Goal: Information Seeking & Learning: Stay updated

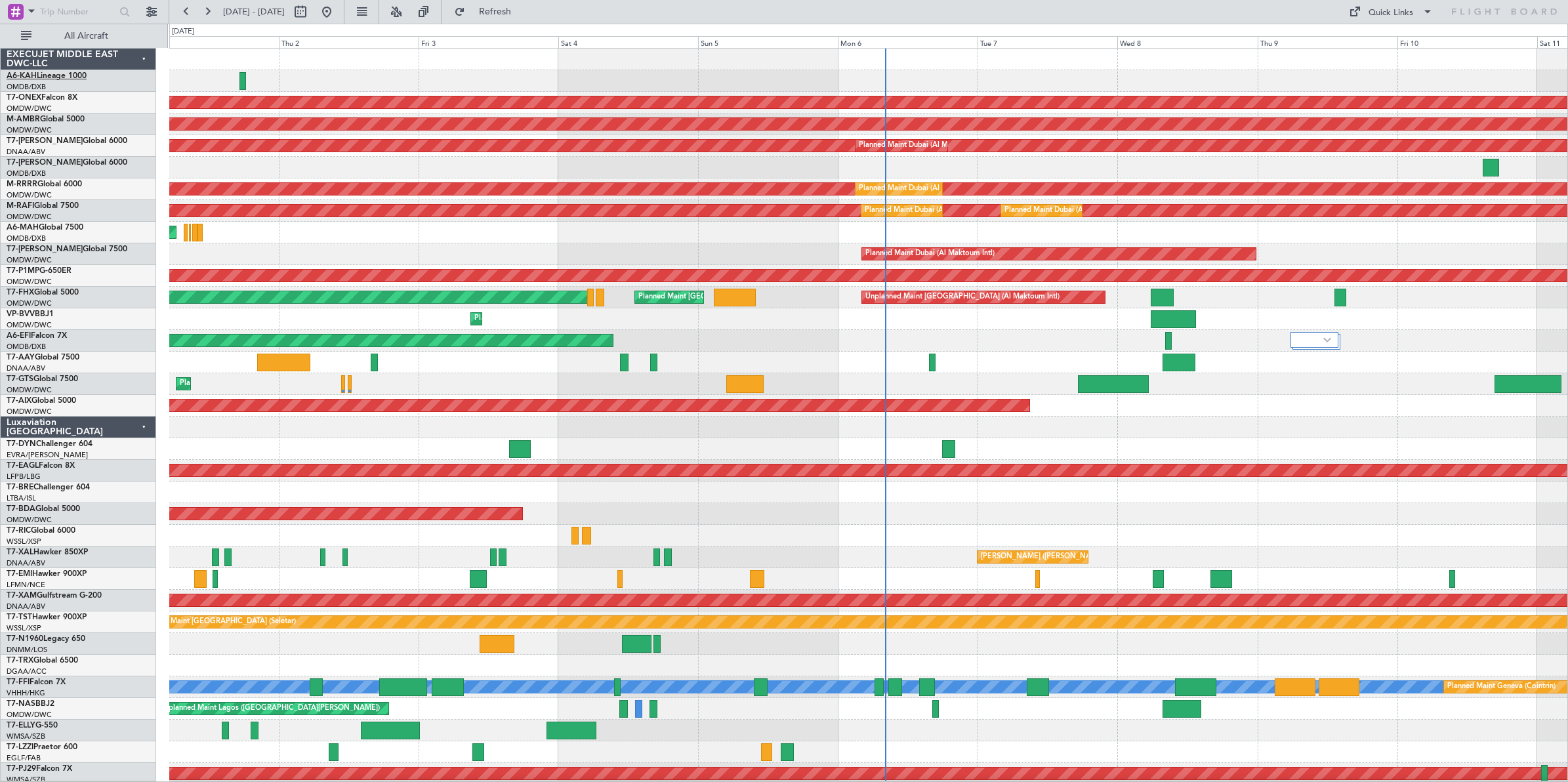
click at [67, 74] on link "A6-KAH Lineage 1000" at bounding box center [46, 76] width 80 height 8
click at [67, 203] on link "M-RAFI Global 7500" at bounding box center [42, 206] width 72 height 8
click at [64, 184] on link "M-RRRR Global 6000" at bounding box center [43, 185] width 75 height 8
click at [57, 182] on link "M-RRRR Global 6000" at bounding box center [43, 185] width 75 height 8
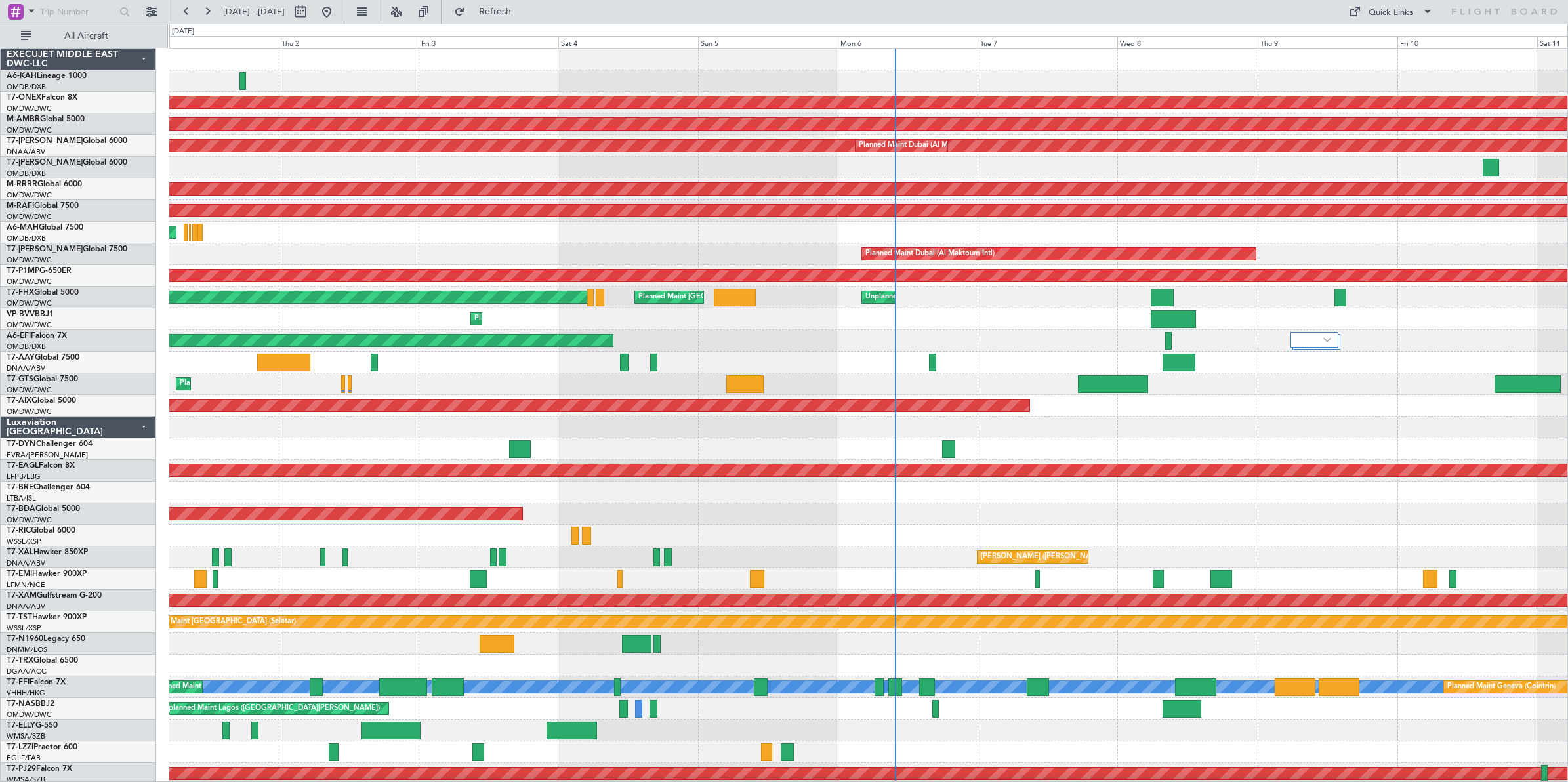
click at [59, 271] on link "T7-P1MP G-650ER" at bounding box center [39, 271] width 65 height 8
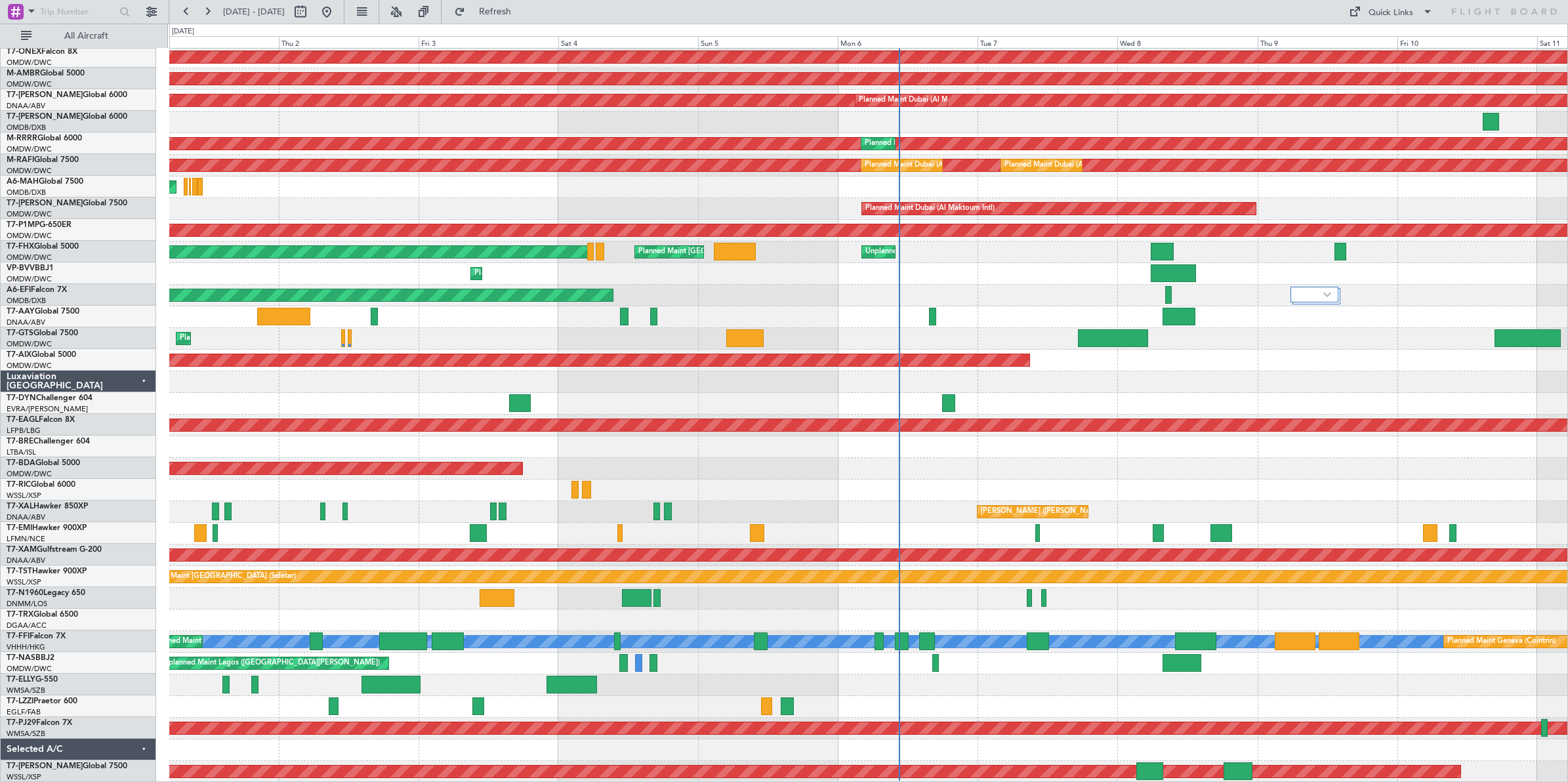
scroll to position [46, 0]
click at [40, 267] on link "VP-BVV BBJ1" at bounding box center [29, 268] width 47 height 8
click at [46, 654] on link "T7-NAS BBJ2" at bounding box center [30, 658] width 48 height 8
click at [40, 267] on span "[GEOGRAPHIC_DATA] (Al Maktoum Intl)" at bounding box center [69, 265] width 126 height 16
click at [76, 506] on link "T7-XAL Hawker 850XP" at bounding box center [47, 507] width 81 height 8
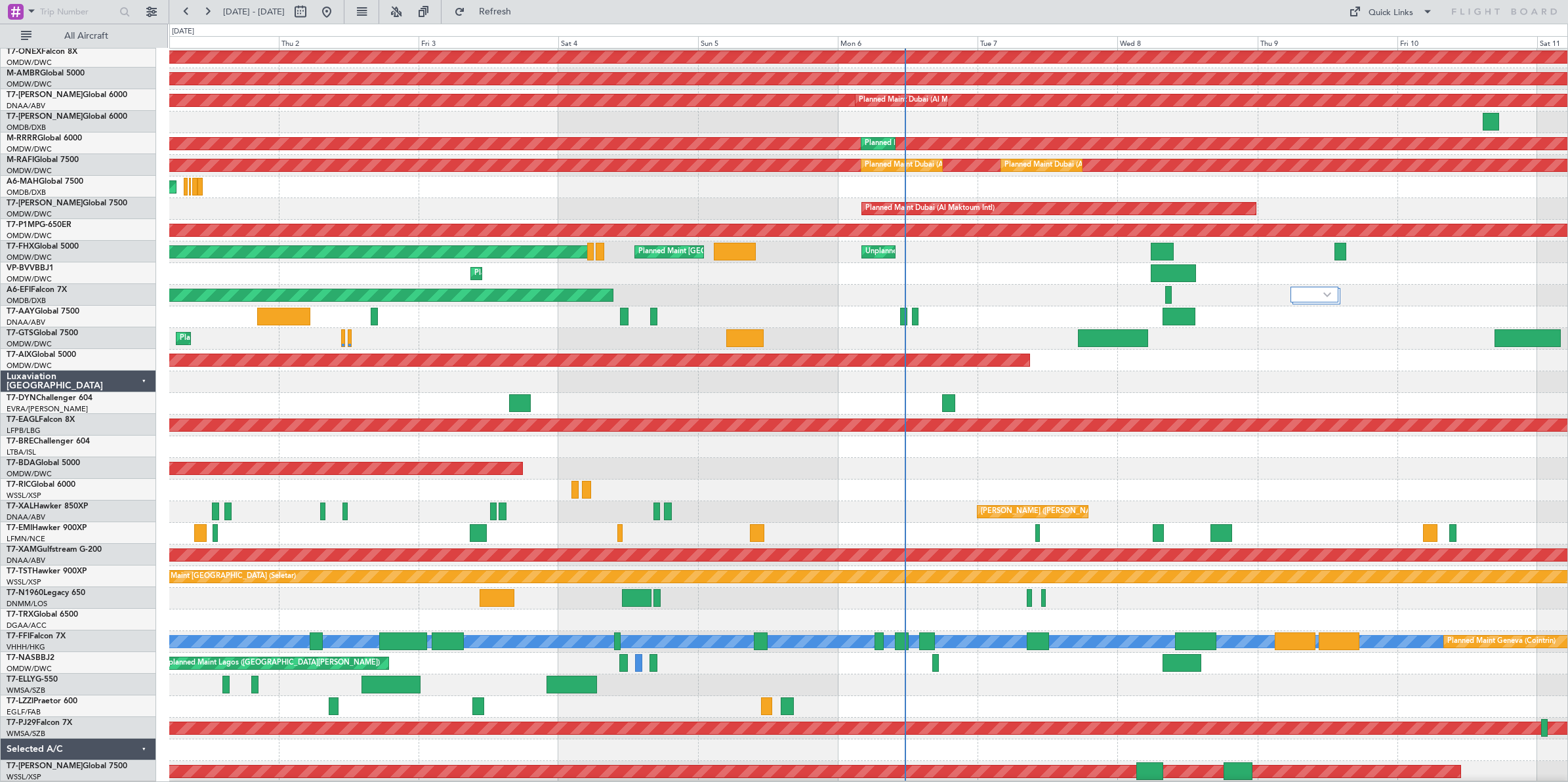
scroll to position [0, 0]
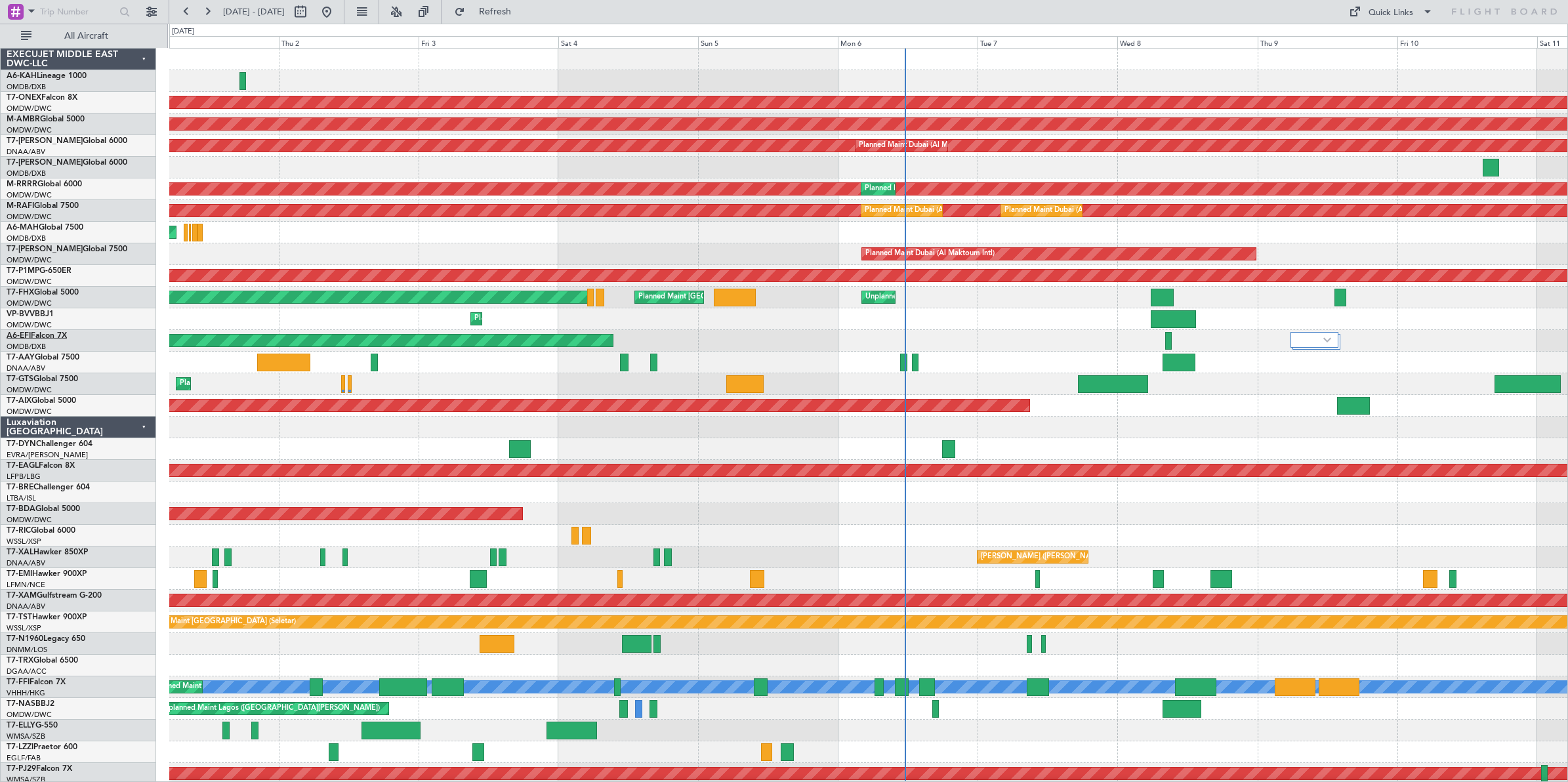
click at [54, 334] on link "A6-EFI Falcon 7X" at bounding box center [36, 336] width 60 height 8
